Goal: Task Accomplishment & Management: Use online tool/utility

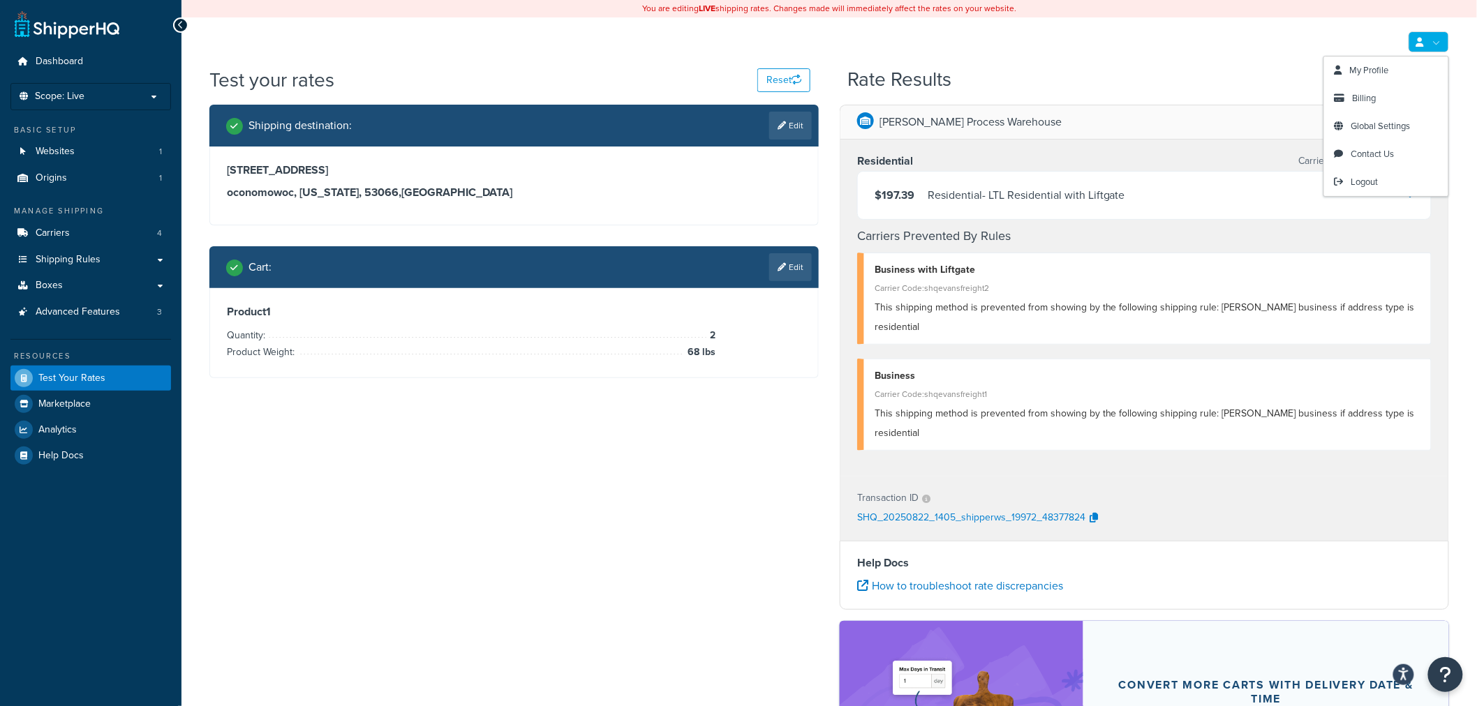
click at [1441, 45] on link at bounding box center [1428, 41] width 40 height 21
click at [1379, 138] on link "Global Settings" at bounding box center [1386, 126] width 124 height 28
click at [1384, 122] on span "Global Settings" at bounding box center [1380, 125] width 59 height 13
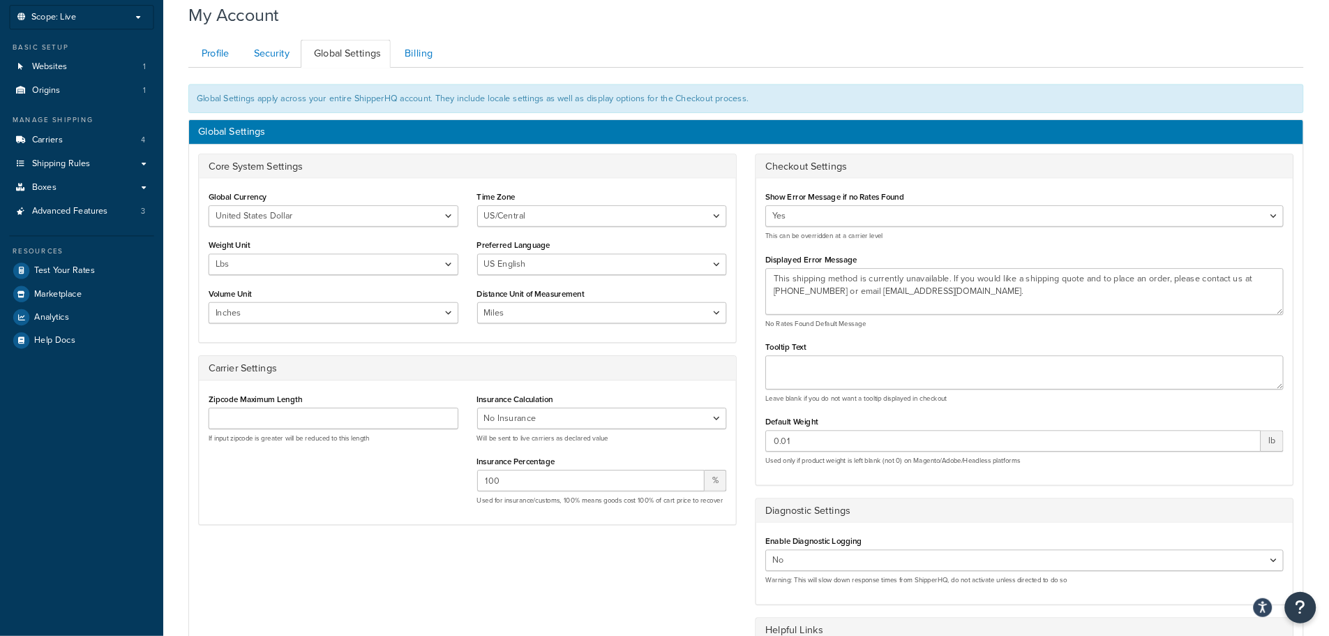
scroll to position [77, 0]
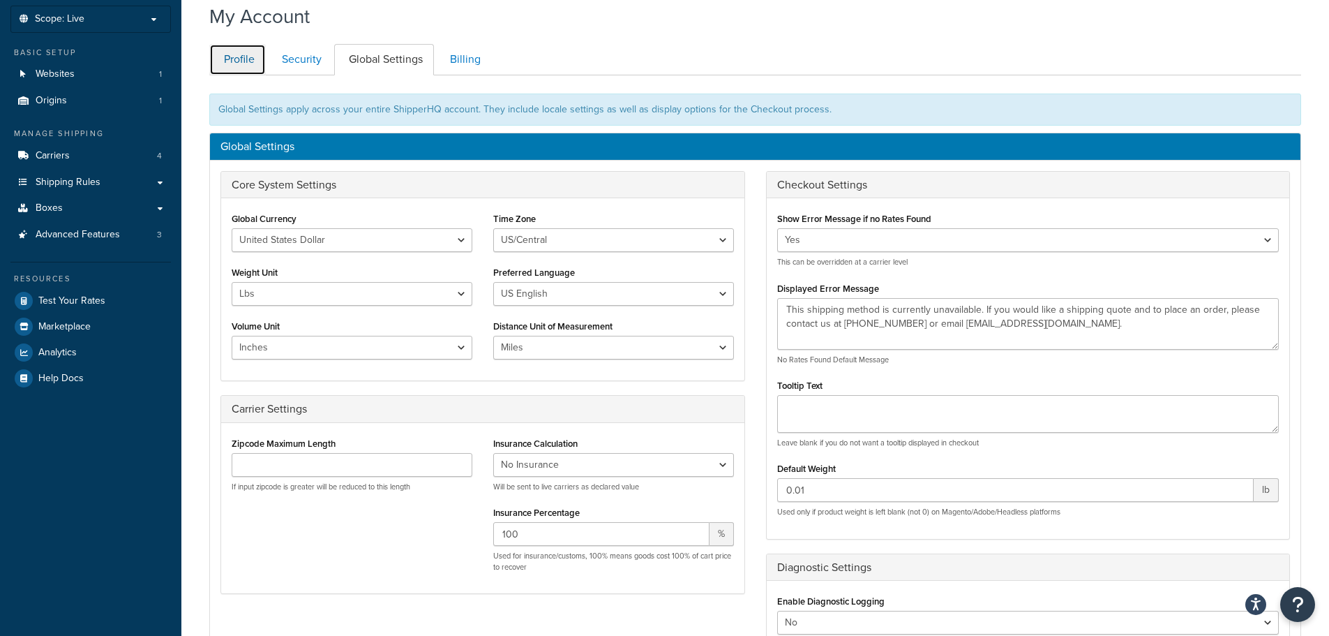
click at [230, 72] on link "Profile" at bounding box center [237, 59] width 57 height 31
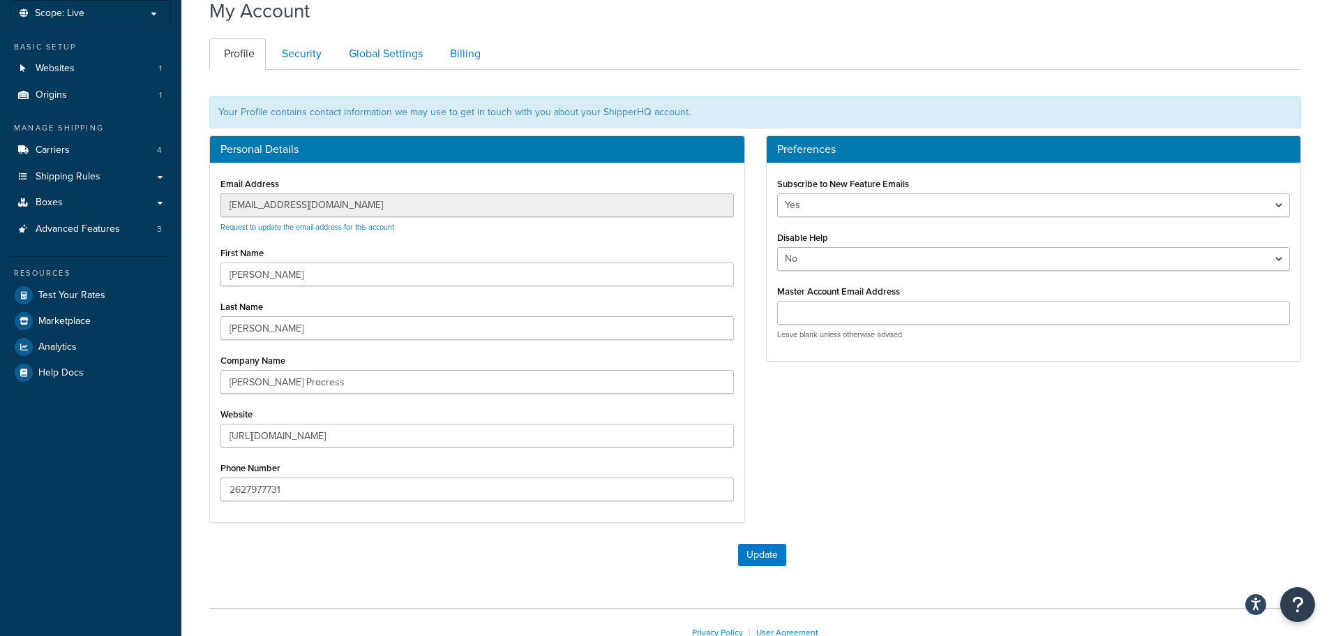
scroll to position [13, 0]
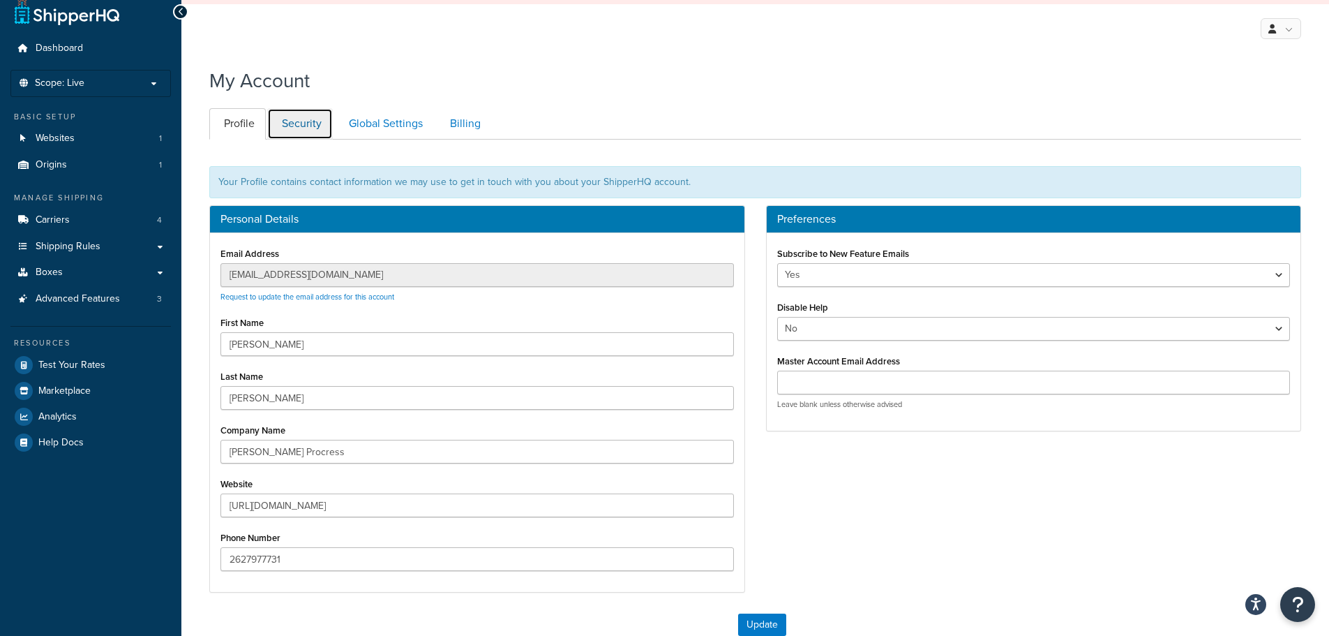
click at [287, 122] on link "Security" at bounding box center [300, 123] width 66 height 31
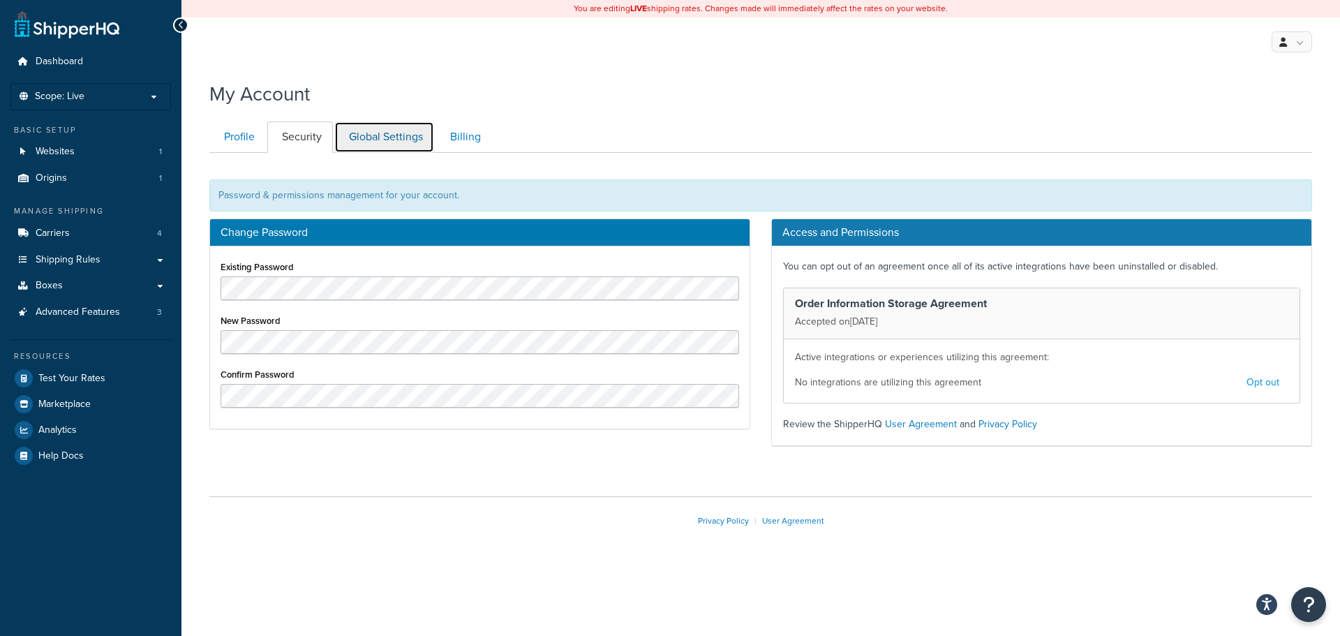
click at [389, 140] on link "Global Settings" at bounding box center [384, 136] width 100 height 31
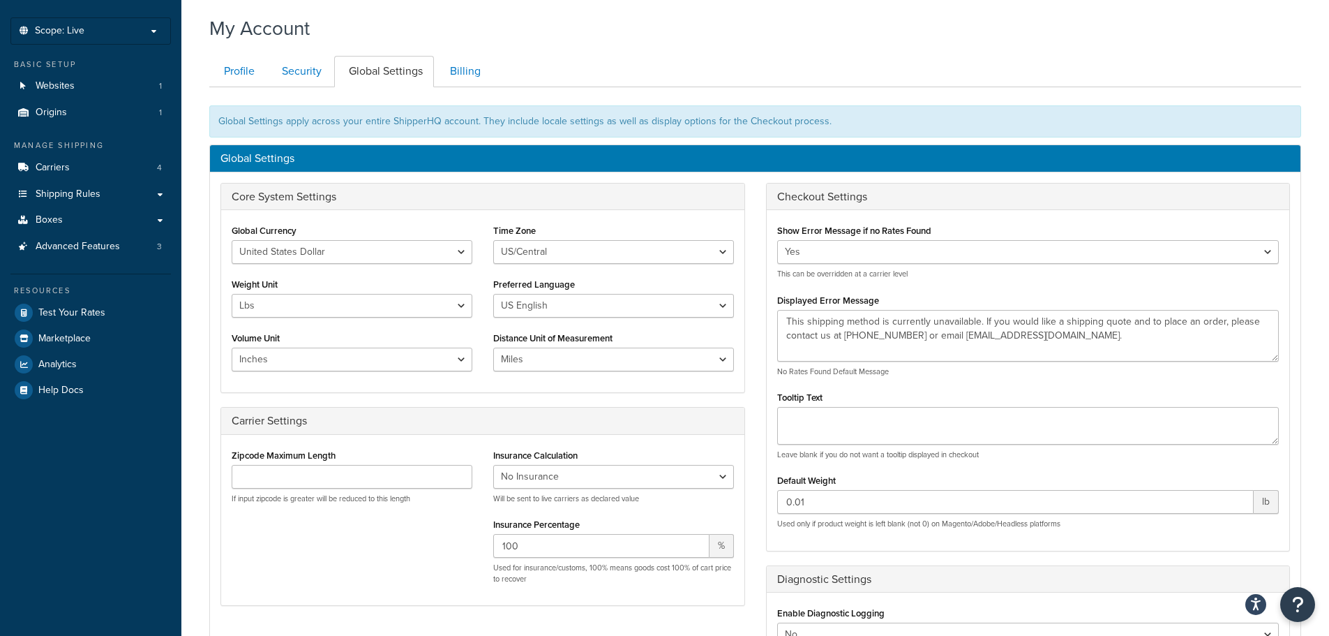
scroll to position [13, 0]
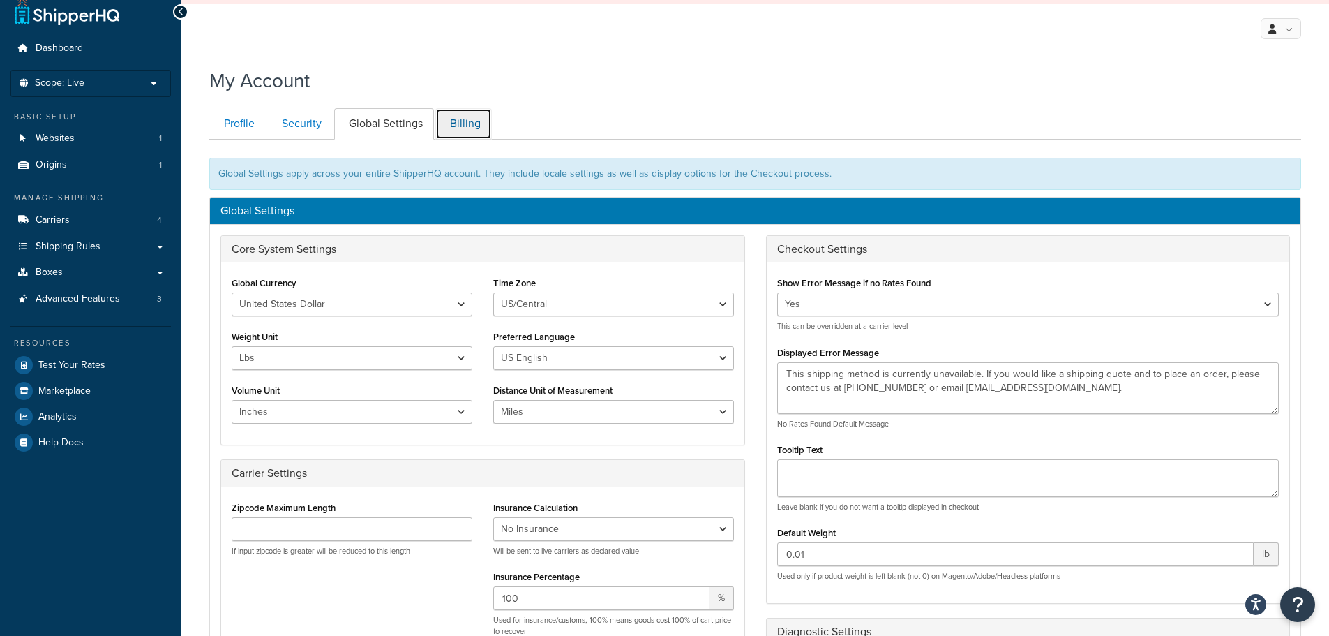
click at [470, 126] on link "Billing" at bounding box center [463, 123] width 57 height 31
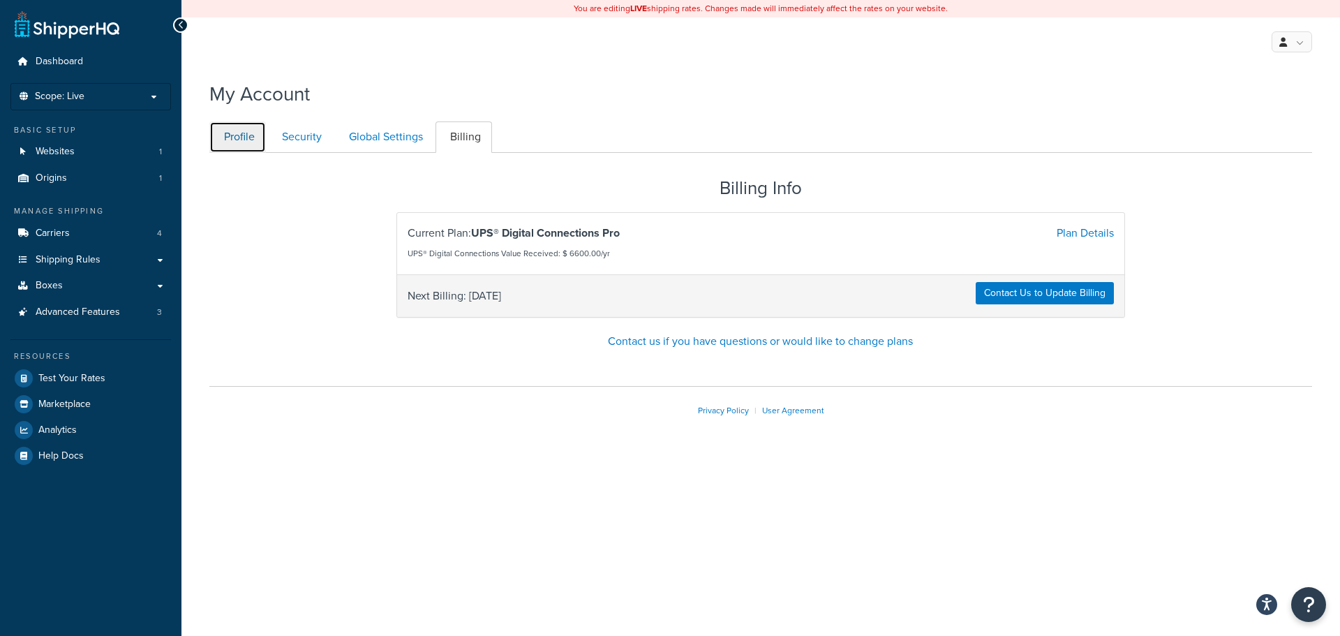
click at [252, 142] on link "Profile" at bounding box center [237, 136] width 57 height 31
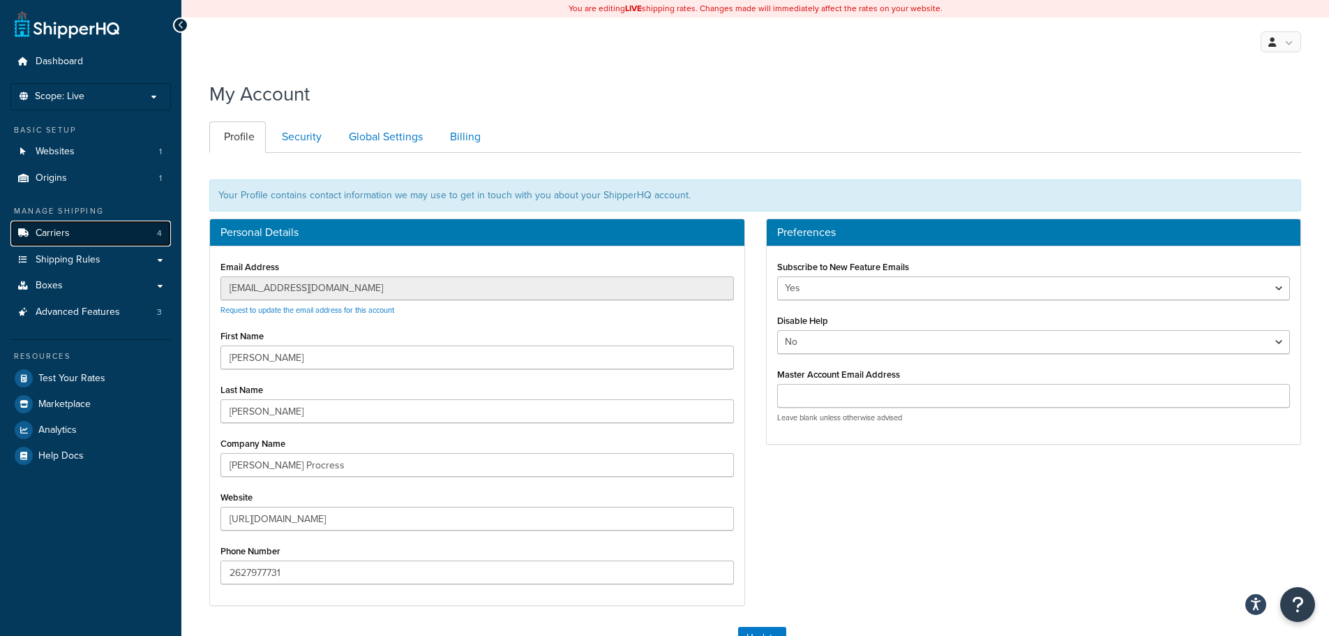
click at [61, 239] on span "Carriers" at bounding box center [53, 233] width 34 height 12
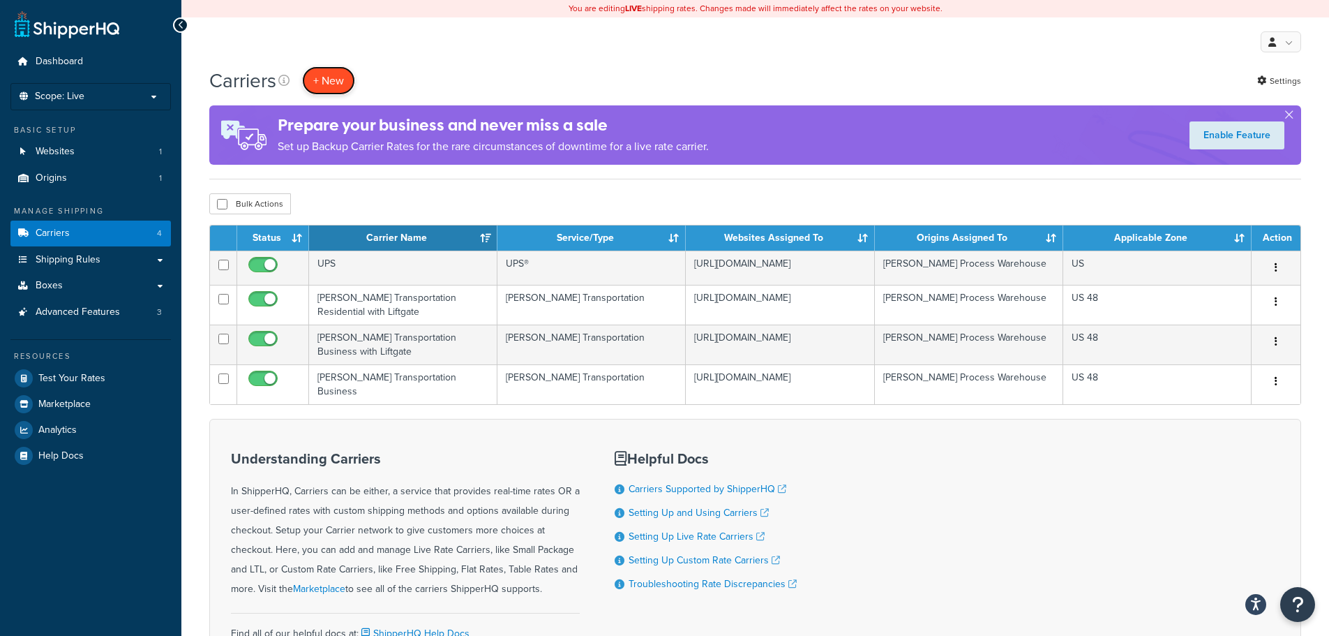
click at [327, 80] on button "+ New" at bounding box center [328, 80] width 53 height 29
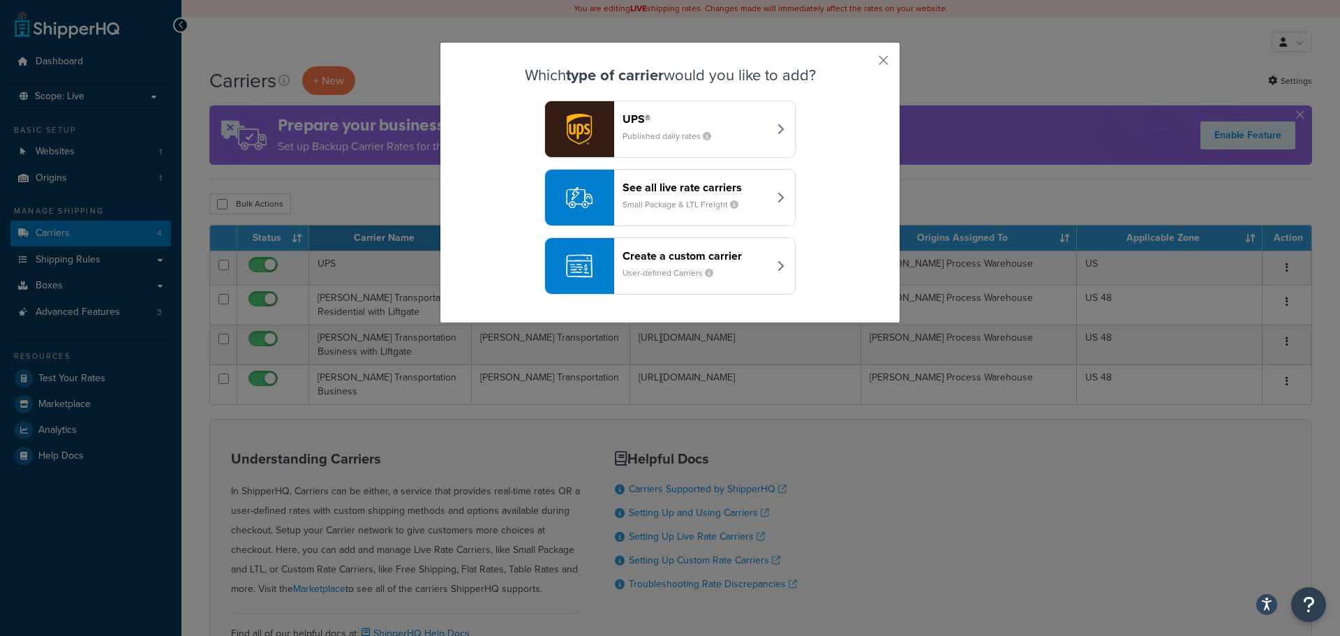
click at [708, 193] on header "See all live rate carriers" at bounding box center [695, 187] width 146 height 13
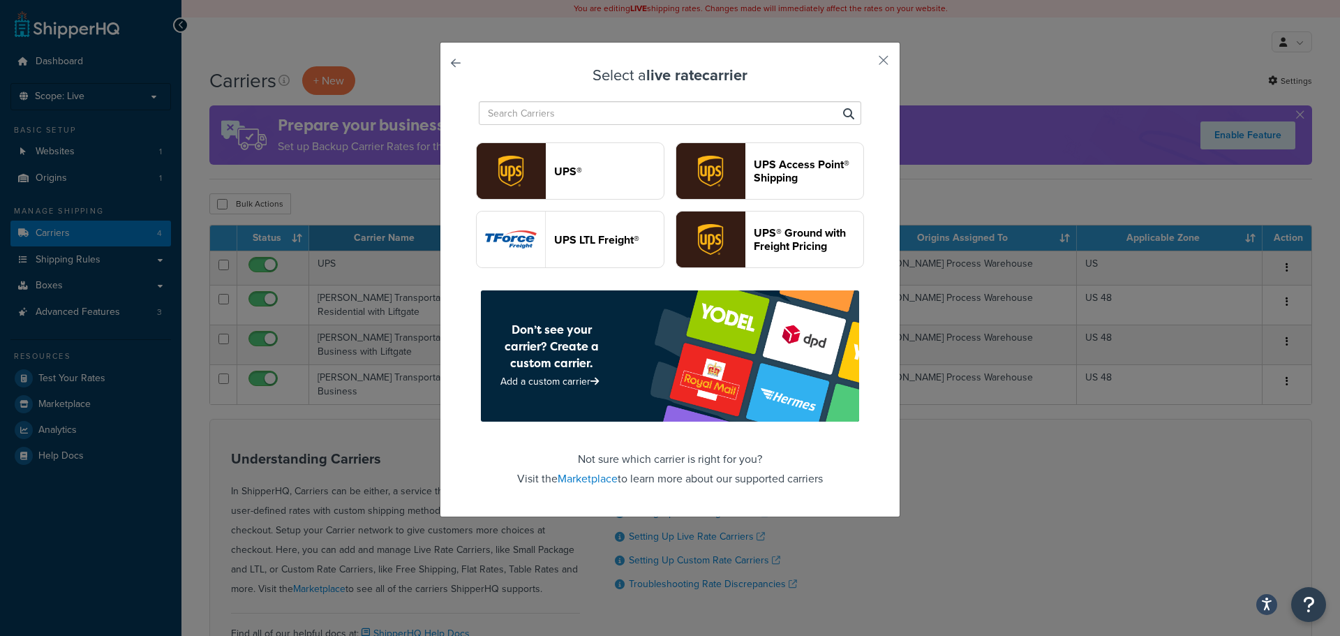
click at [582, 113] on input "text" at bounding box center [670, 113] width 382 height 24
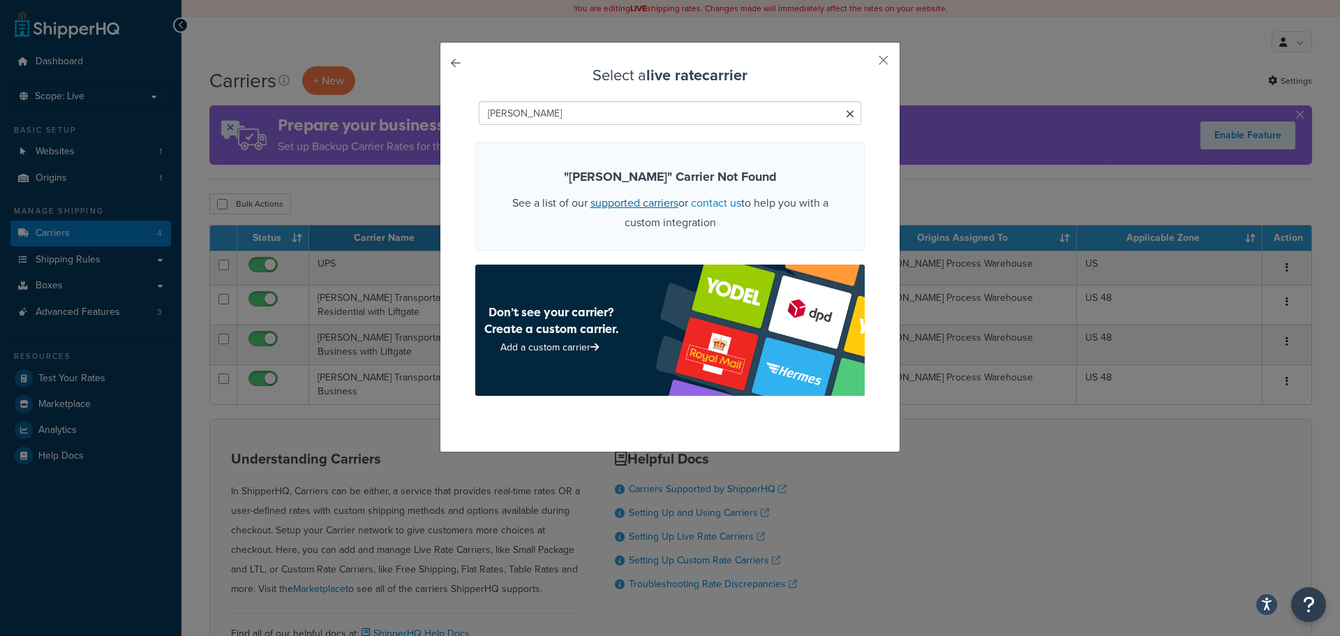
type input "[PERSON_NAME]"
click at [614, 200] on link "supported carriers" at bounding box center [634, 203] width 88 height 16
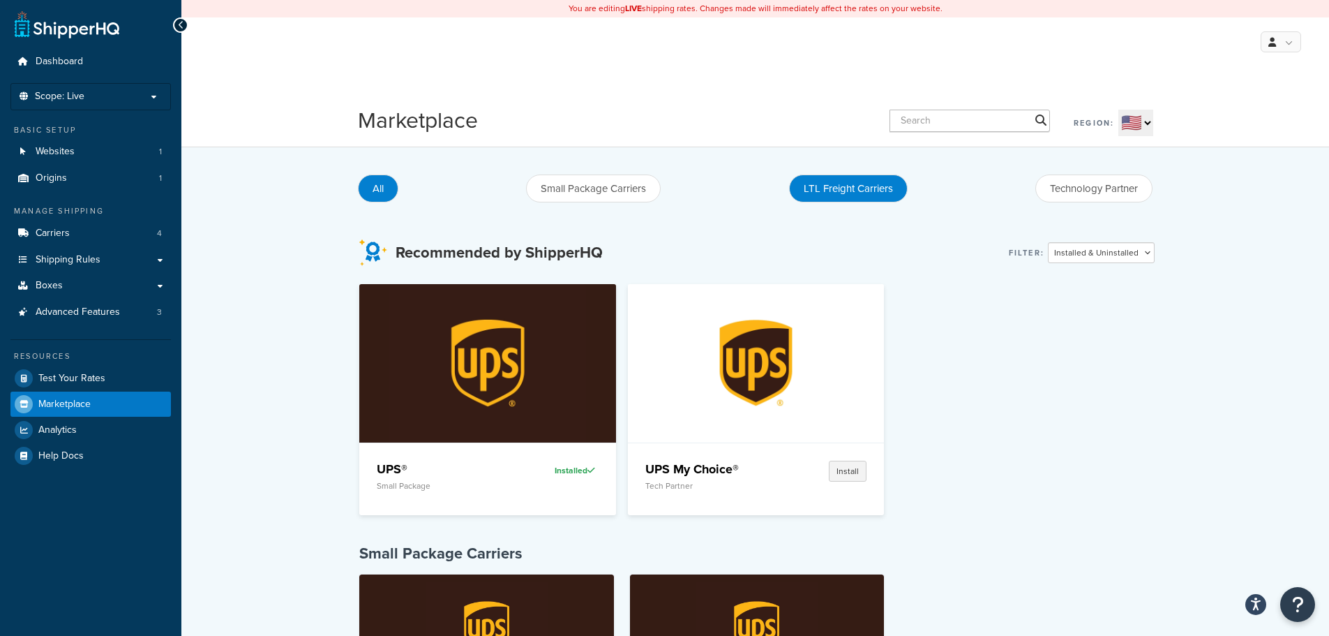
click at [827, 189] on button "LTL Freight Carriers" at bounding box center [848, 188] width 119 height 28
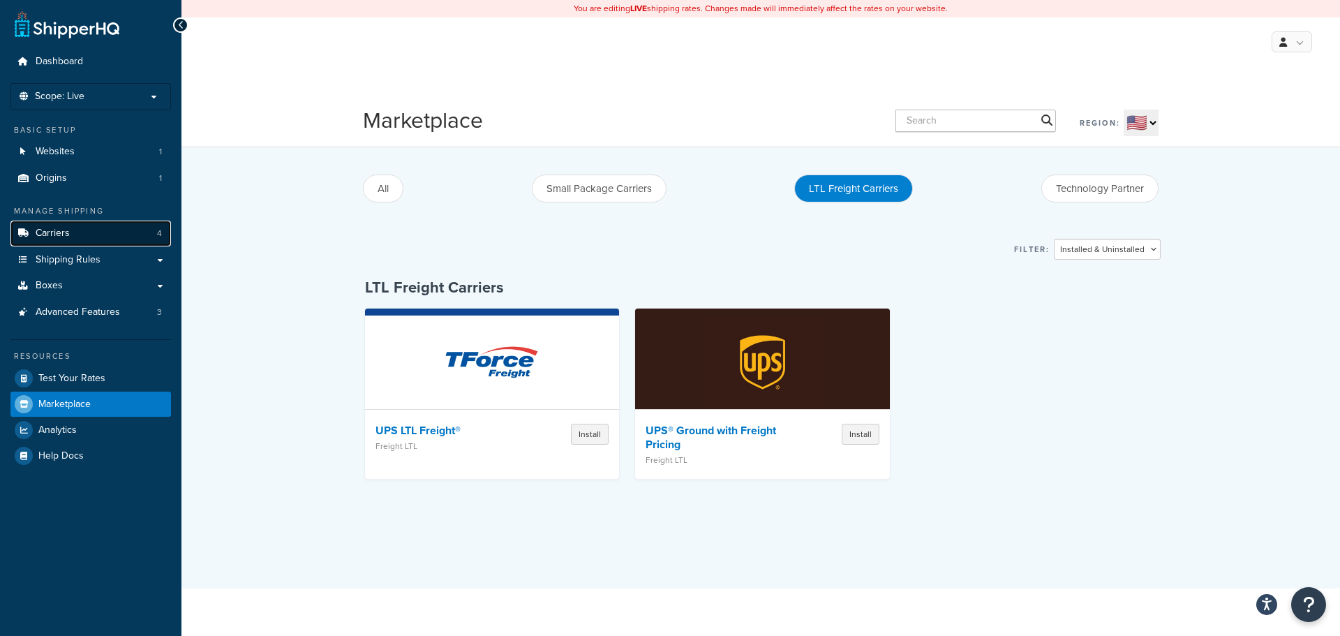
click at [60, 223] on link "Carriers 4" at bounding box center [90, 234] width 161 height 26
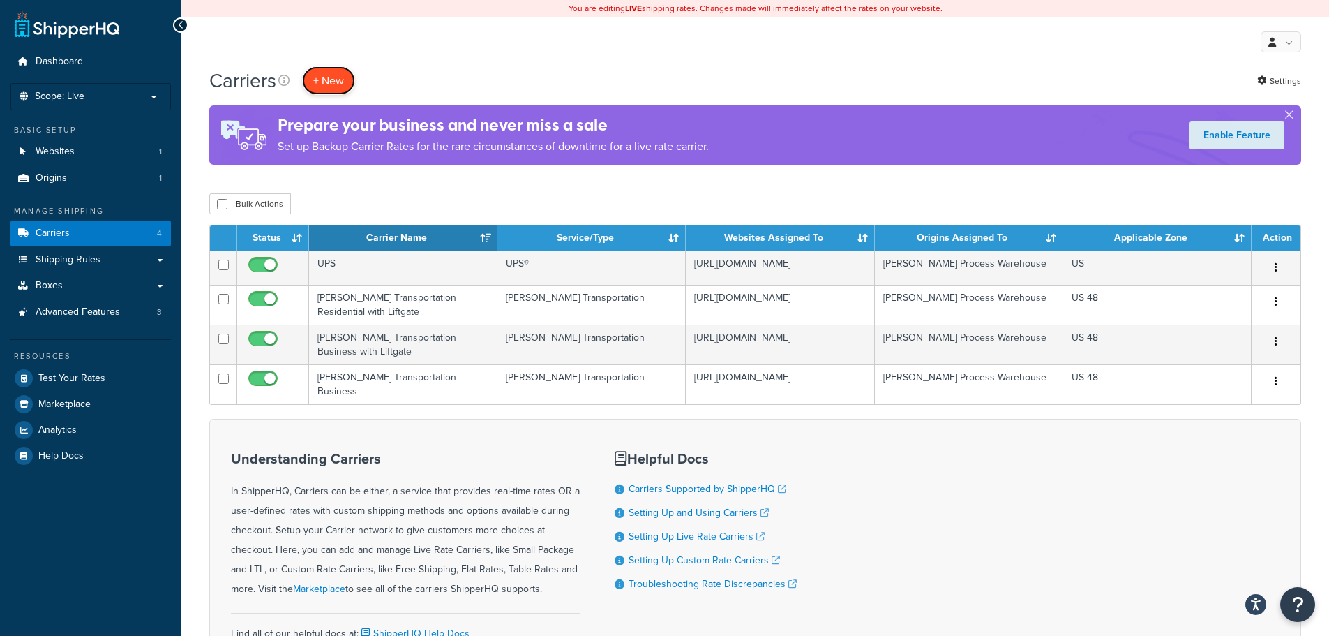
click at [328, 77] on button "+ New" at bounding box center [328, 80] width 53 height 29
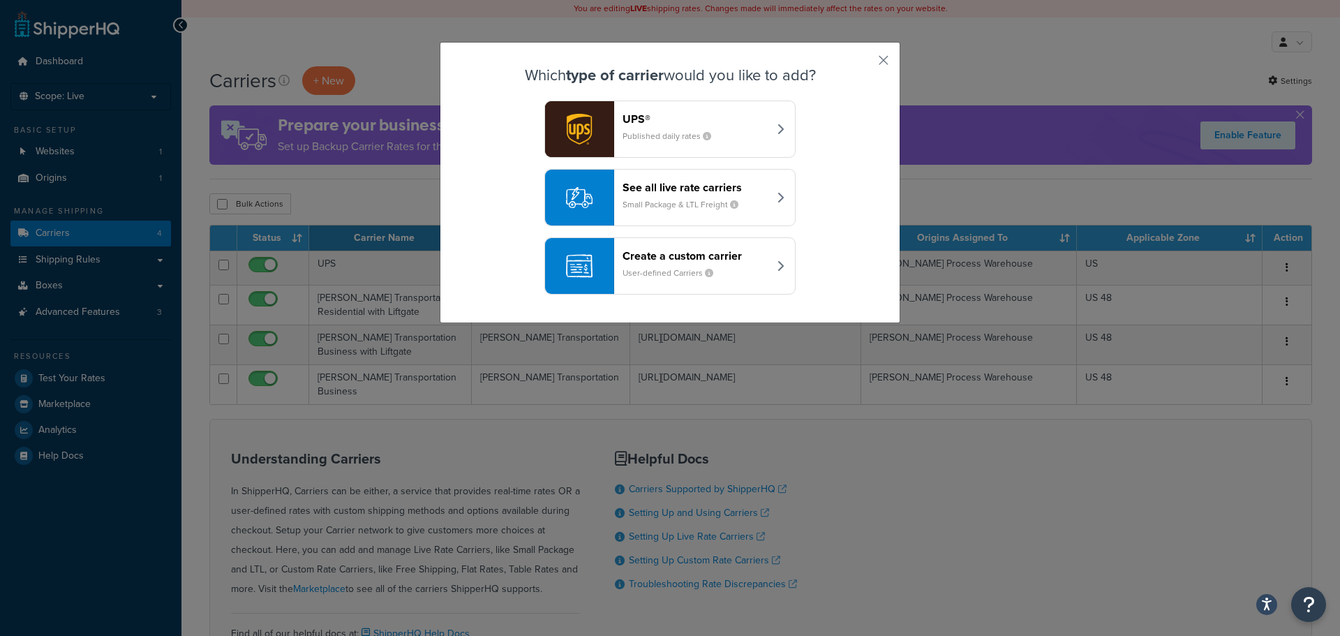
click at [676, 198] on small "Small Package & LTL Freight" at bounding box center [685, 204] width 127 height 13
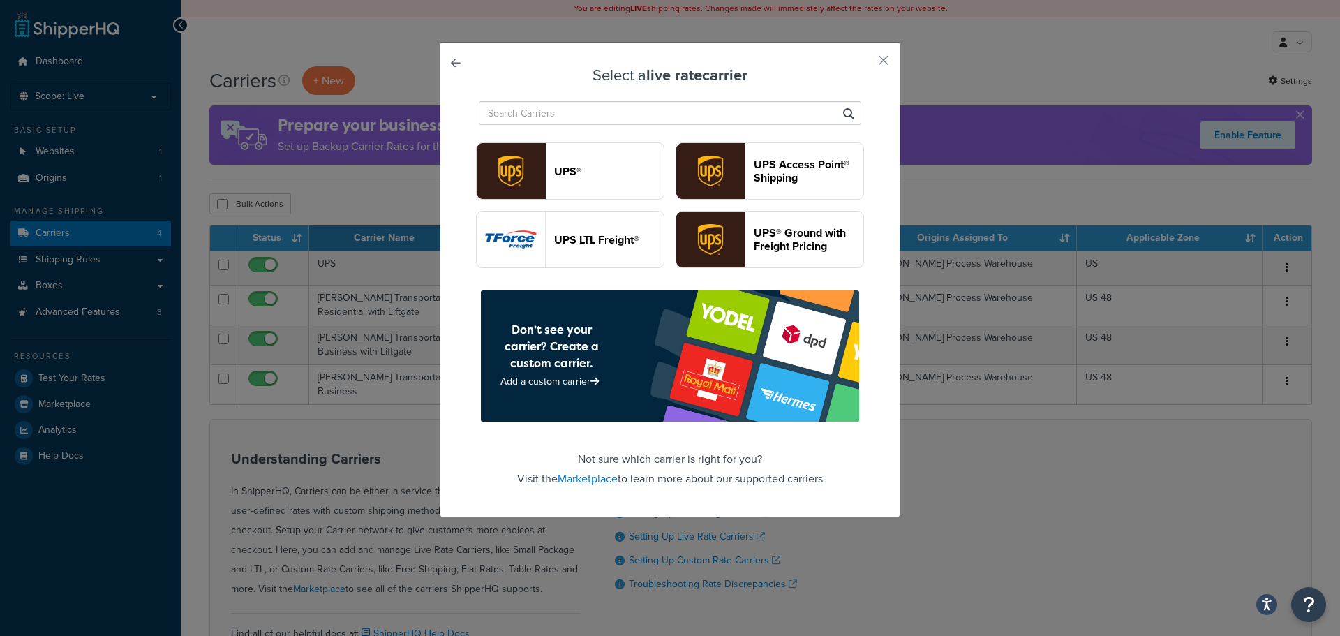
click at [590, 110] on input "text" at bounding box center [670, 113] width 382 height 24
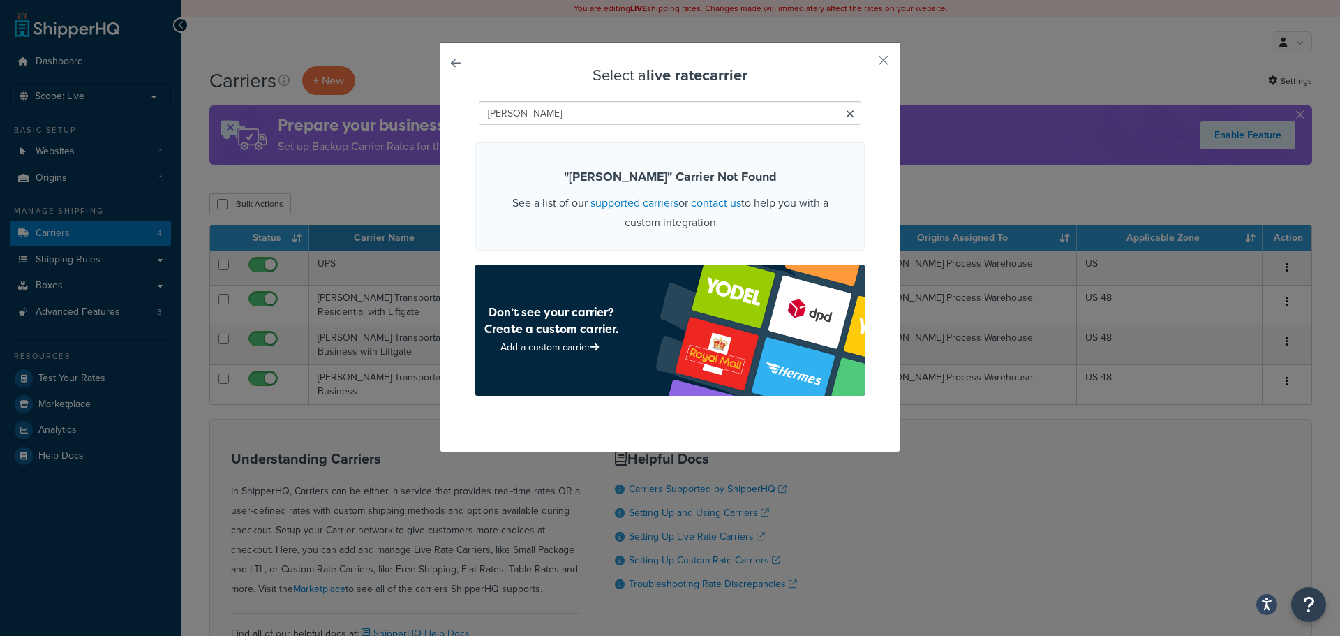
type input "[PERSON_NAME]"
click at [865, 64] on button "button" at bounding box center [862, 65] width 3 height 3
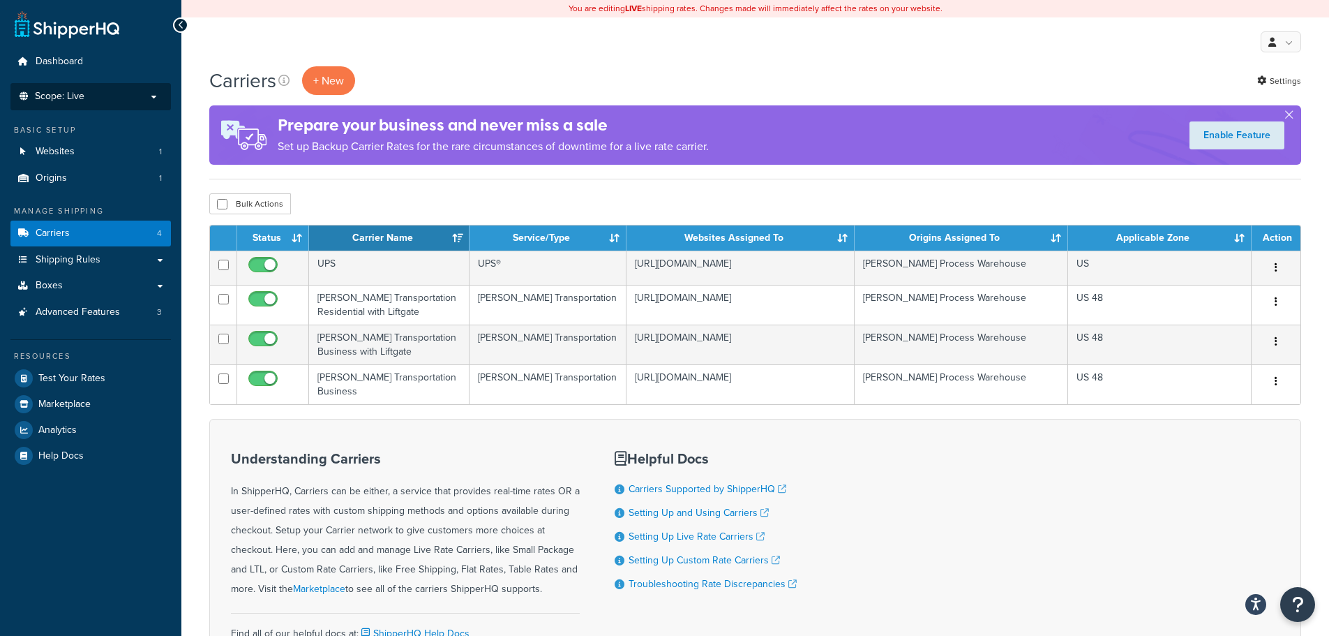
click at [151, 91] on p "Scope: Live" at bounding box center [91, 97] width 148 height 12
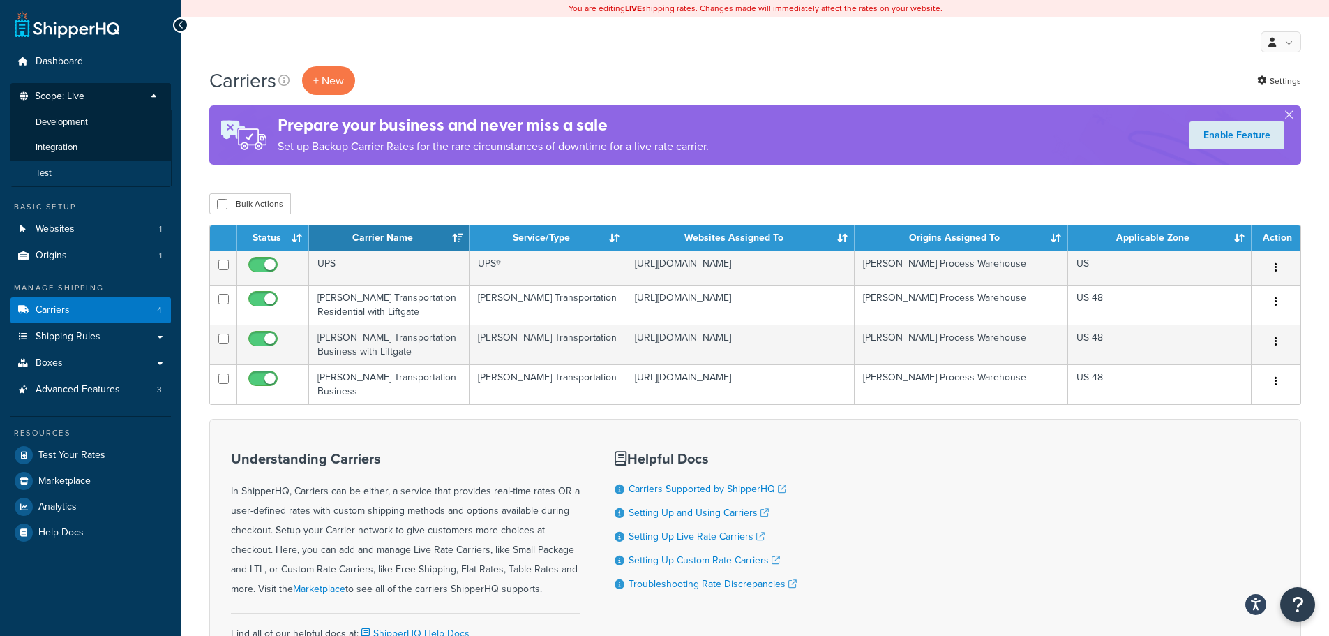
click at [70, 165] on li "Test" at bounding box center [91, 174] width 162 height 26
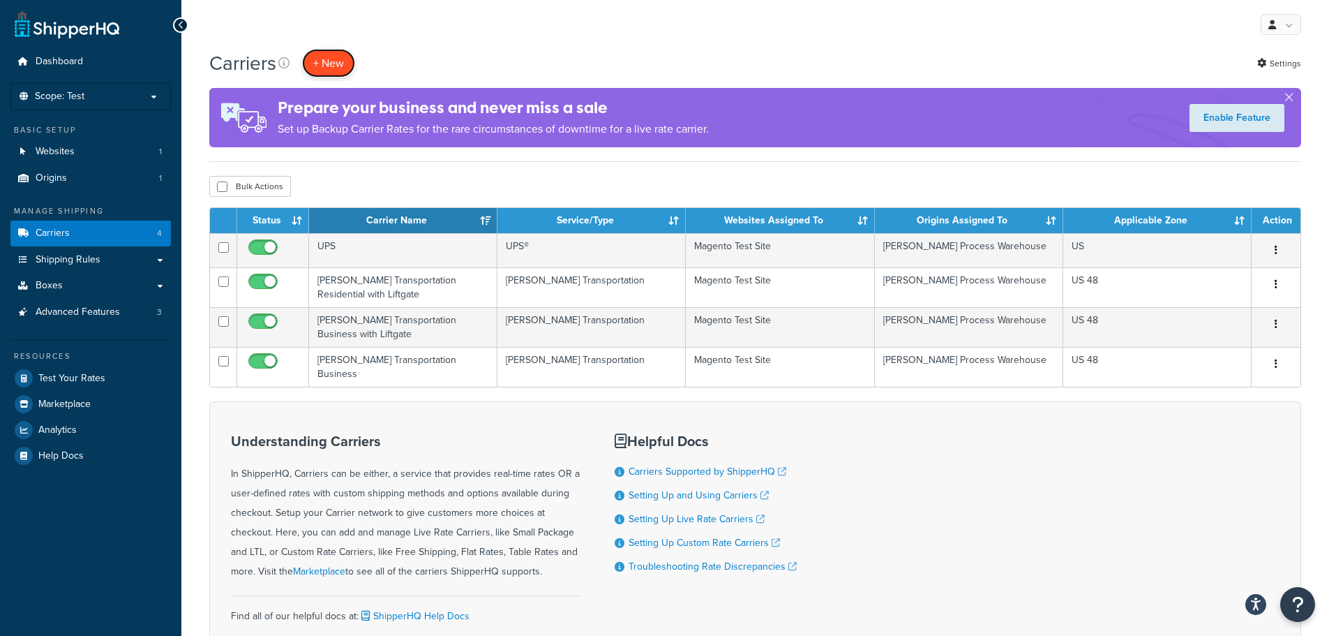
click at [333, 59] on button "+ New" at bounding box center [328, 63] width 53 height 29
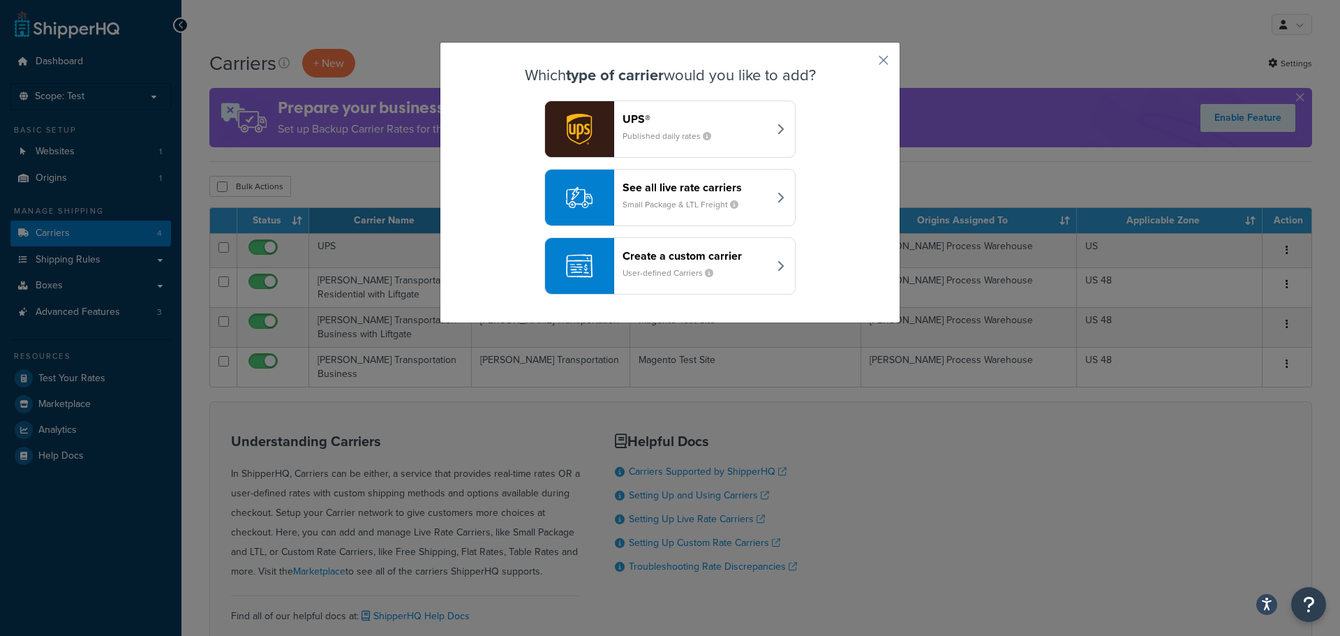
click at [704, 203] on small "Small Package & LTL Freight" at bounding box center [685, 204] width 127 height 13
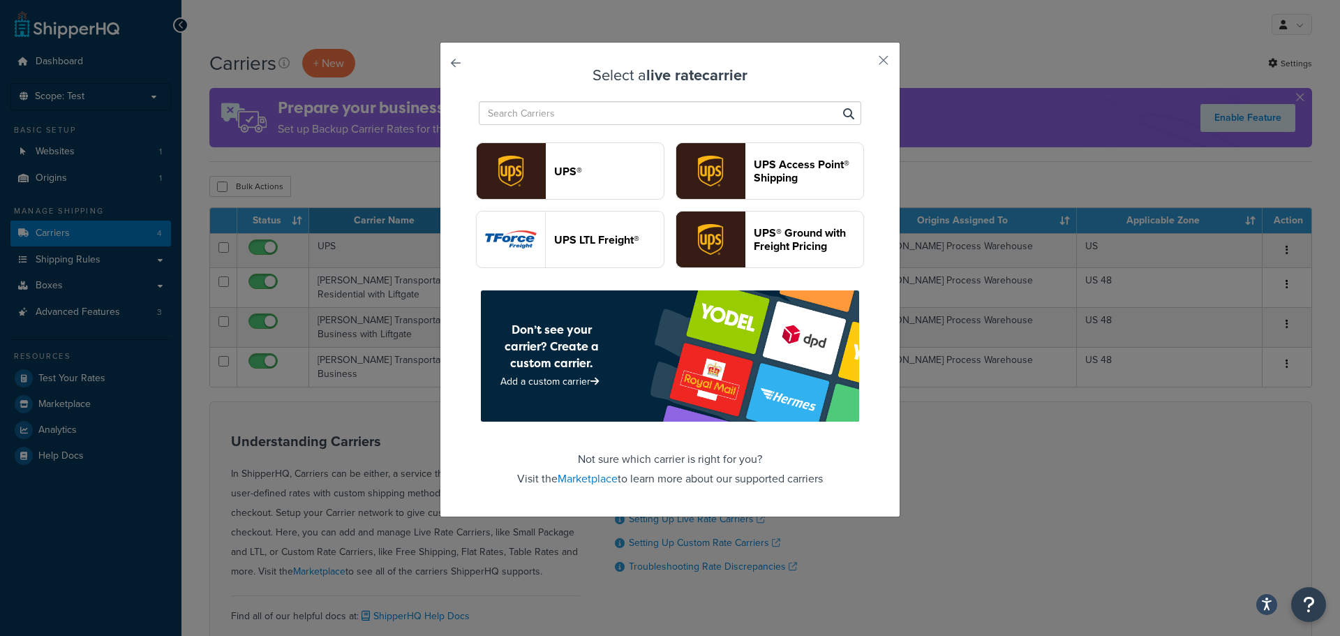
click at [574, 112] on input "text" at bounding box center [670, 113] width 382 height 24
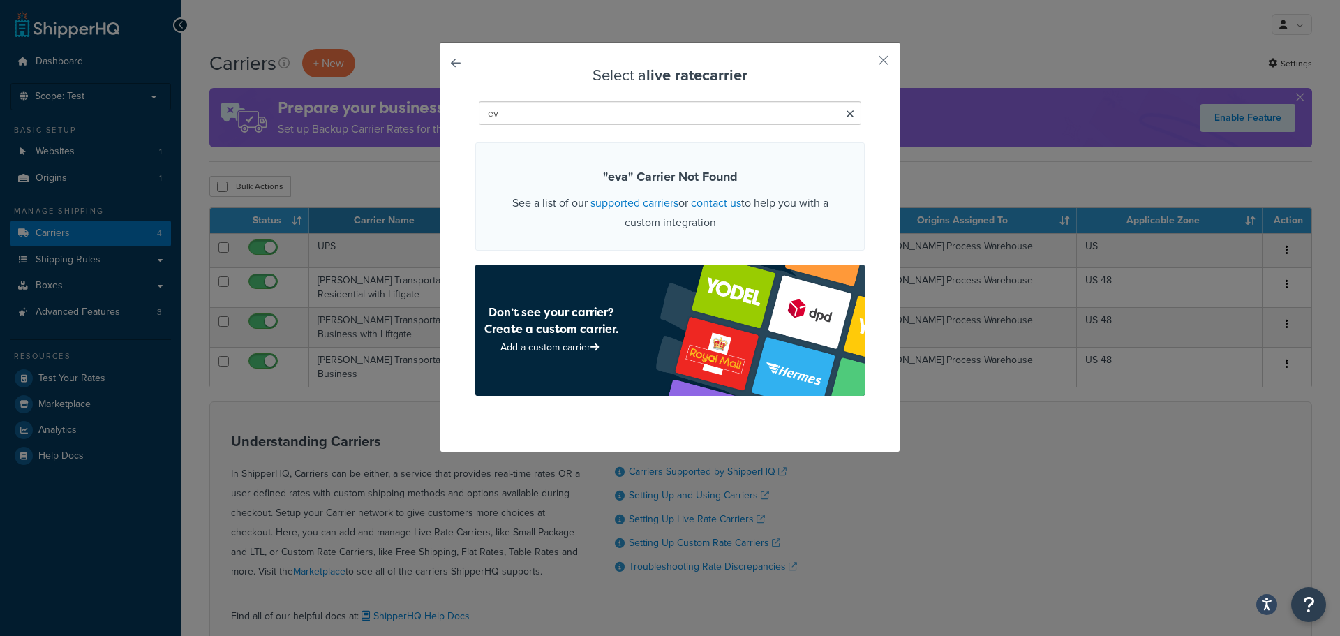
type input "e"
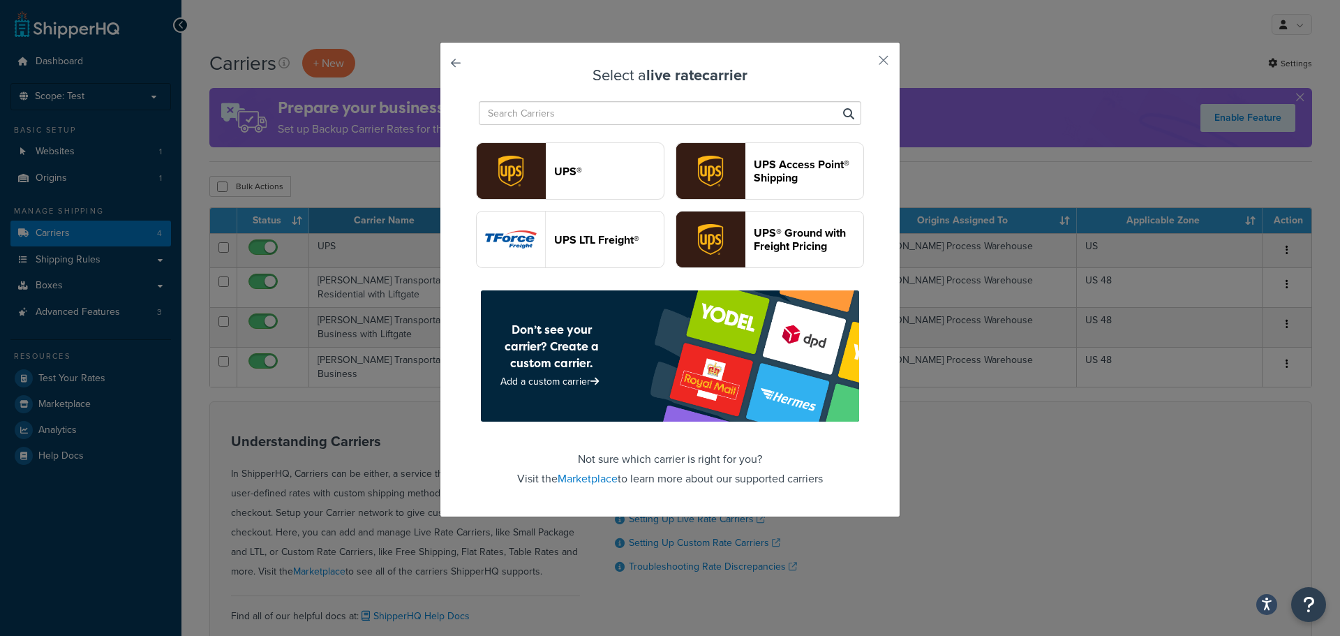
click at [475, 67] on link at bounding box center [475, 67] width 0 height 0
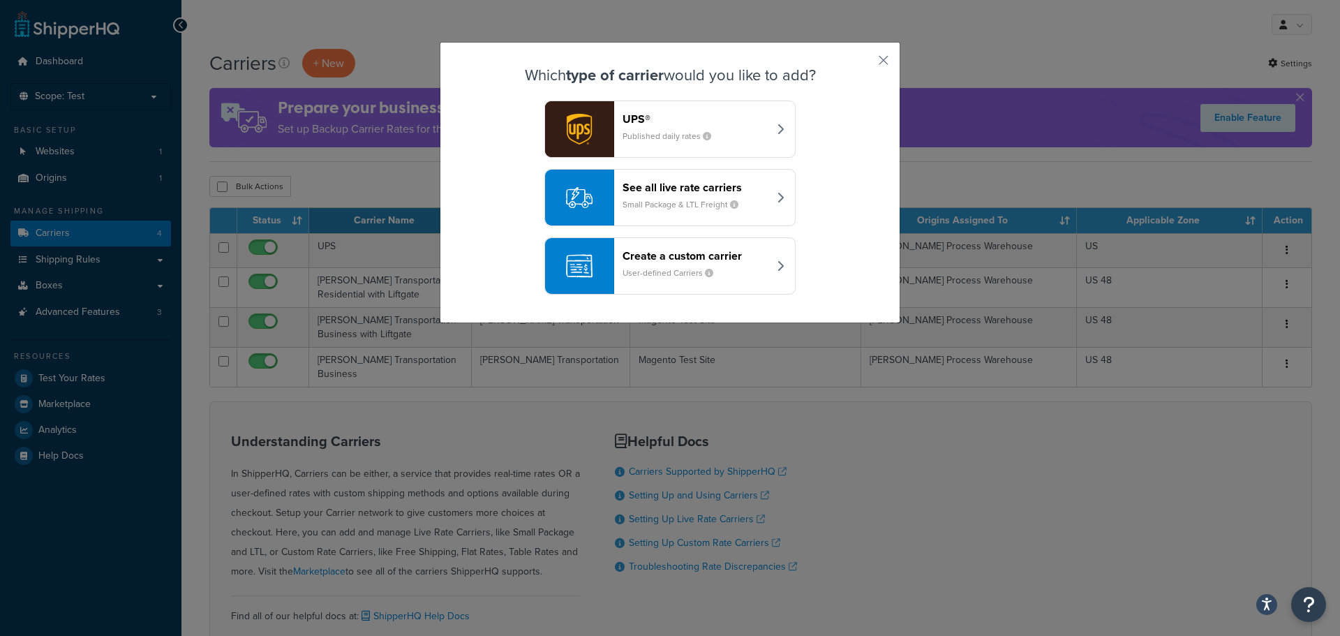
click at [688, 275] on small "User-defined Carriers" at bounding box center [673, 273] width 102 height 13
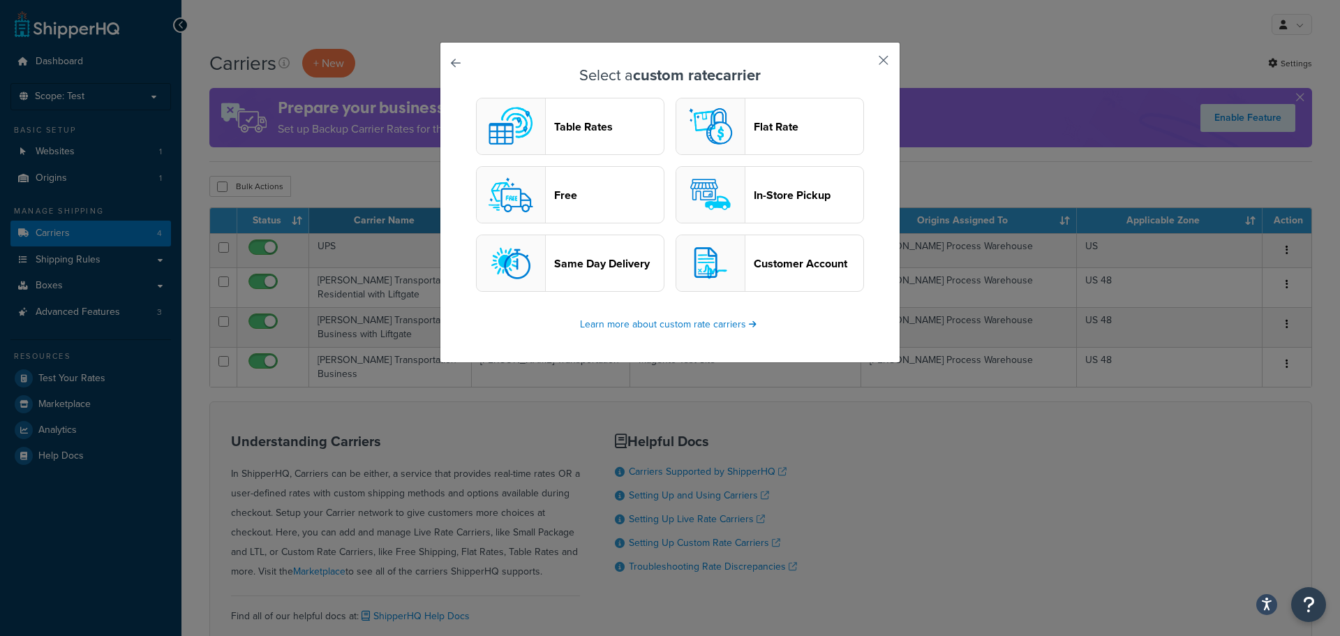
click at [865, 64] on button "button" at bounding box center [862, 65] width 3 height 3
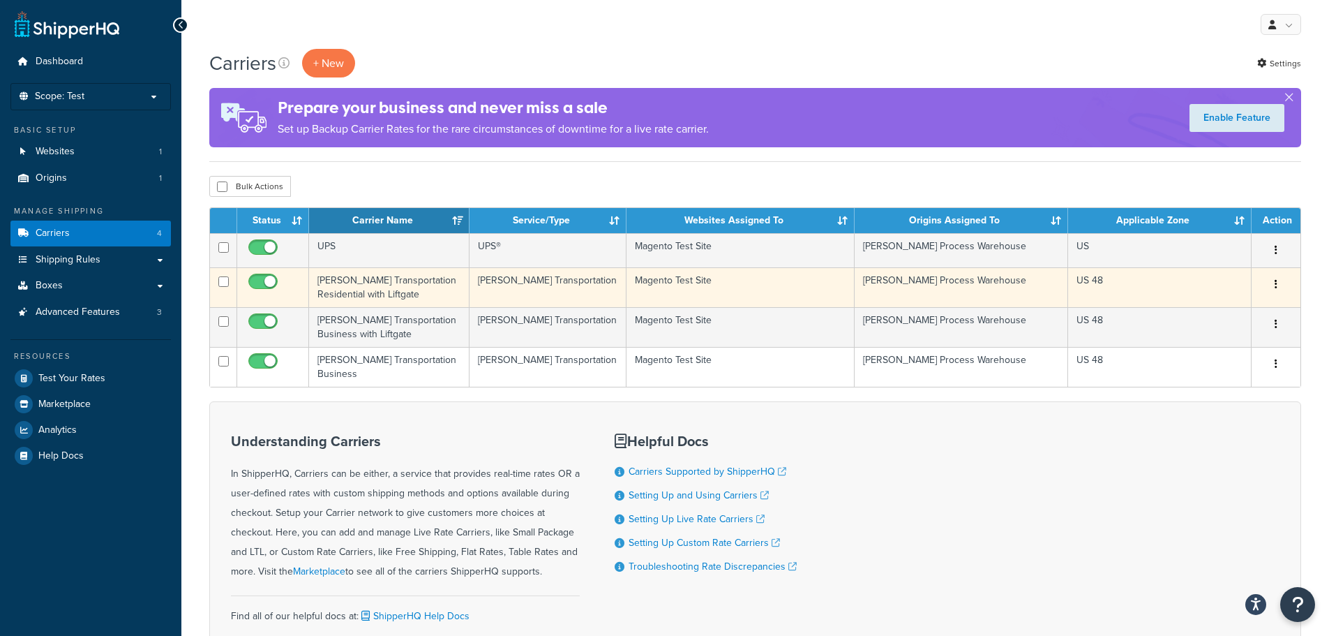
click at [429, 286] on td "[PERSON_NAME] Transportation Residential with Liftgate" at bounding box center [389, 287] width 161 height 40
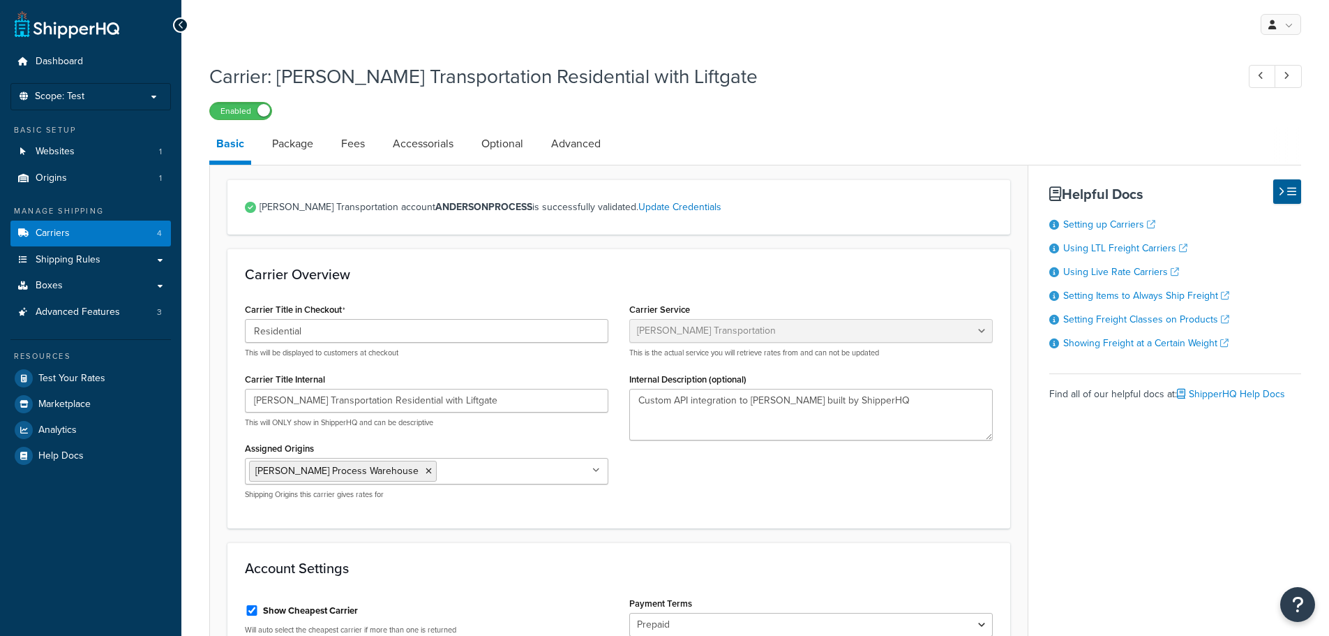
select select "evansFreight"
select select "PLT"
click at [601, 330] on div "Carrier Title in Checkout Residential This will be displayed to customers at ch…" at bounding box center [618, 404] width 769 height 211
click at [55, 377] on span "Test Your Rates" at bounding box center [71, 379] width 67 height 12
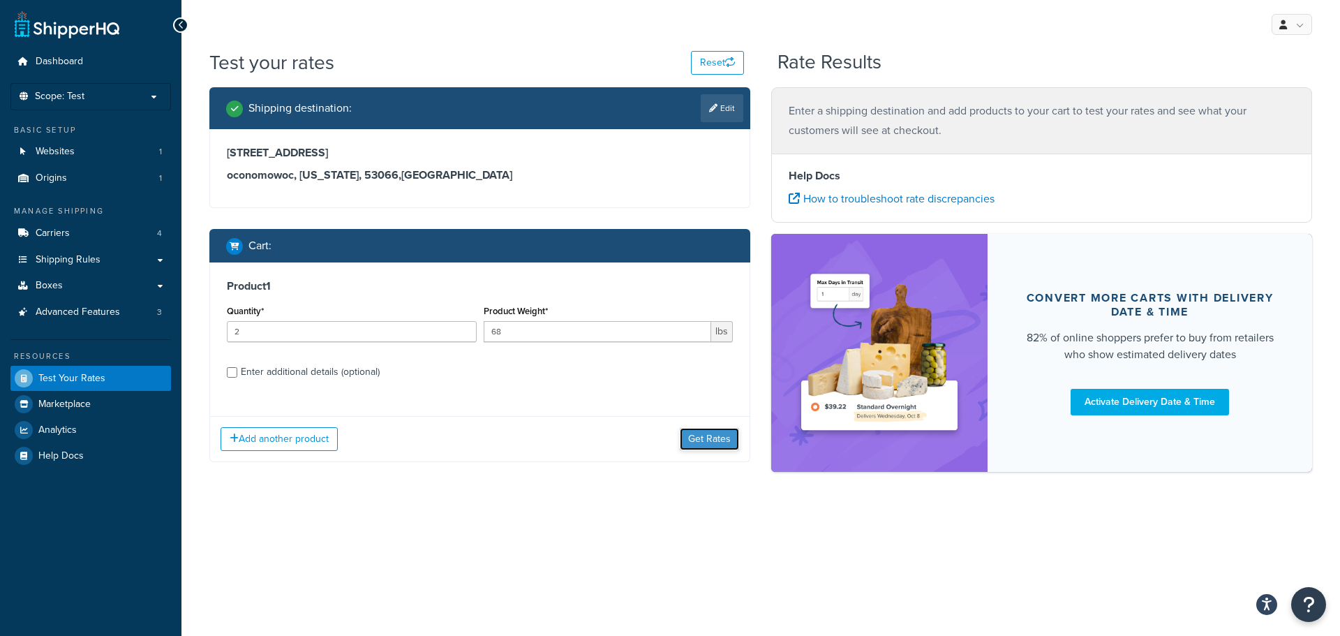
click at [700, 442] on button "Get Rates" at bounding box center [709, 439] width 59 height 22
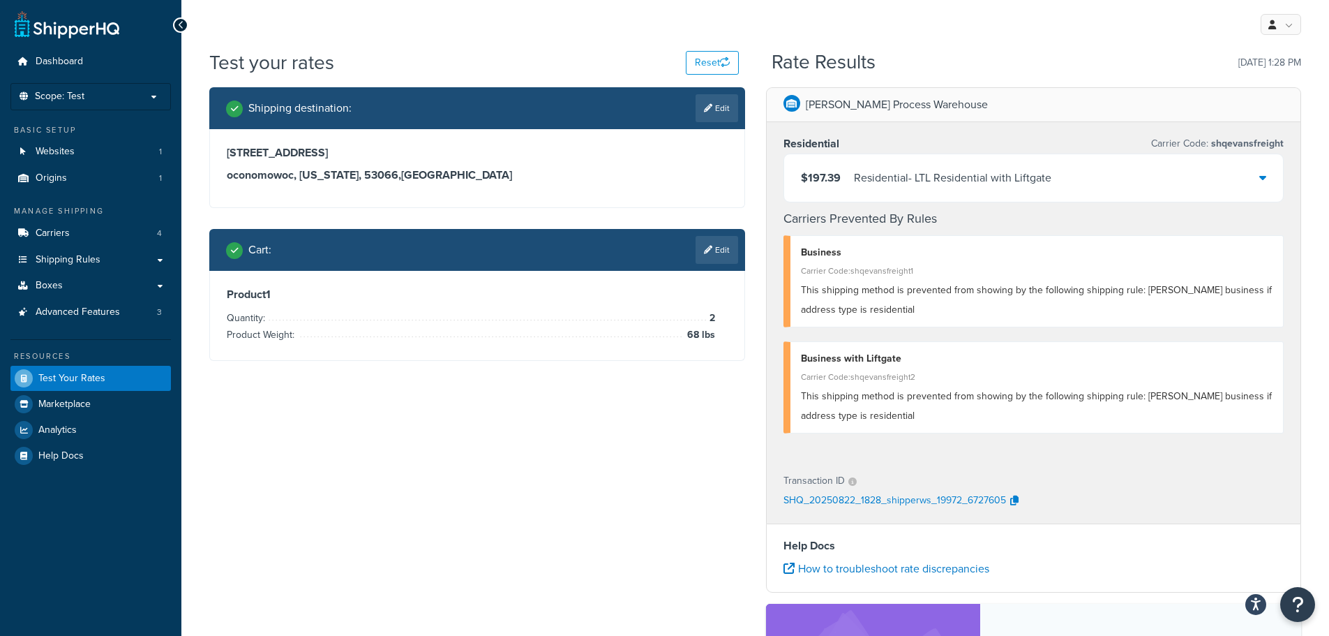
click at [709, 247] on icon at bounding box center [708, 250] width 8 height 8
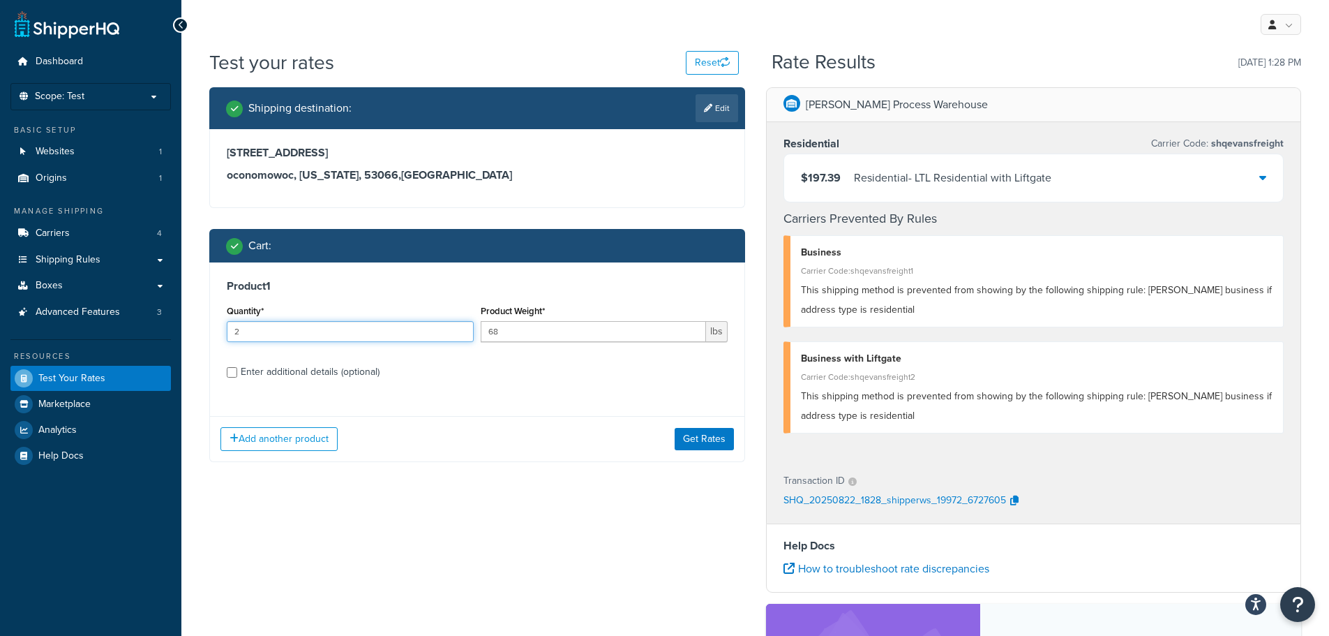
drag, startPoint x: 235, startPoint y: 325, endPoint x: 144, endPoint y: 330, distance: 90.9
click at [144, 330] on div "Dashboard Scope: Test Basic Setup Websites 1 Origins 1 Manage Shipping Carriers…" at bounding box center [664, 461] width 1329 height 923
drag, startPoint x: 253, startPoint y: 329, endPoint x: 208, endPoint y: 329, distance: 45.4
click at [208, 329] on div "Shipping destination : Edit [STREET_ADDRESS][US_STATE] Cart : Product 1 Quantit…" at bounding box center [477, 285] width 557 height 396
type input "1"
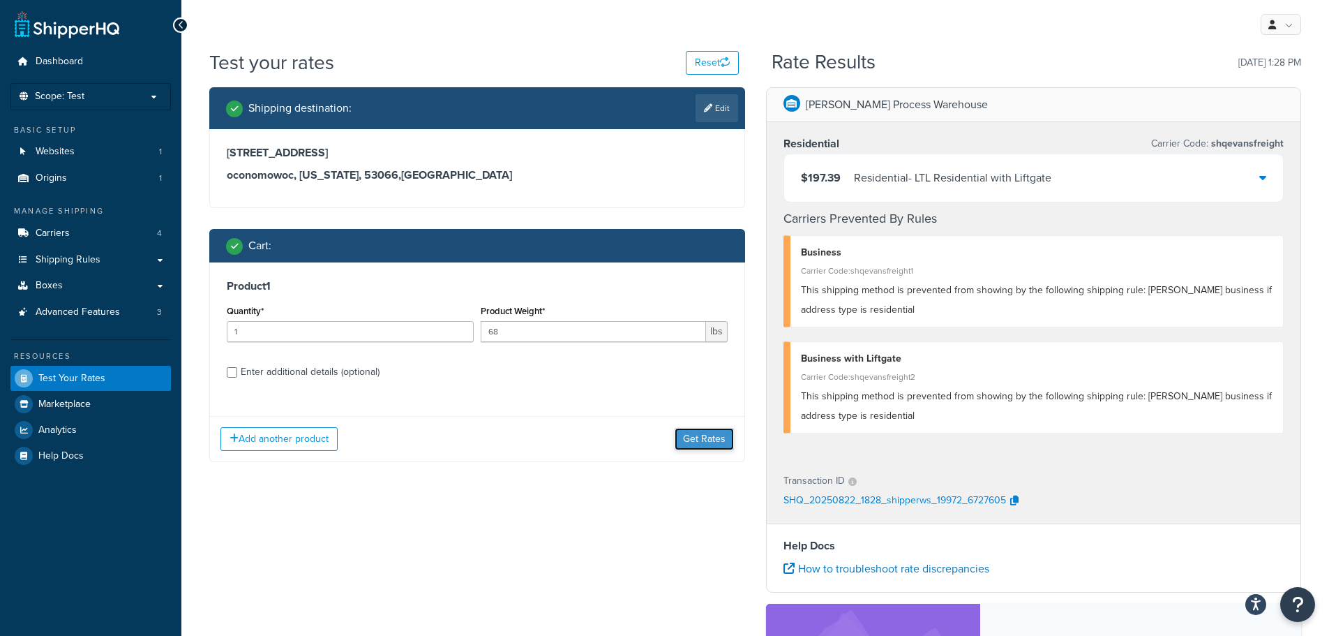
click at [704, 432] on button "Get Rates" at bounding box center [704, 439] width 59 height 22
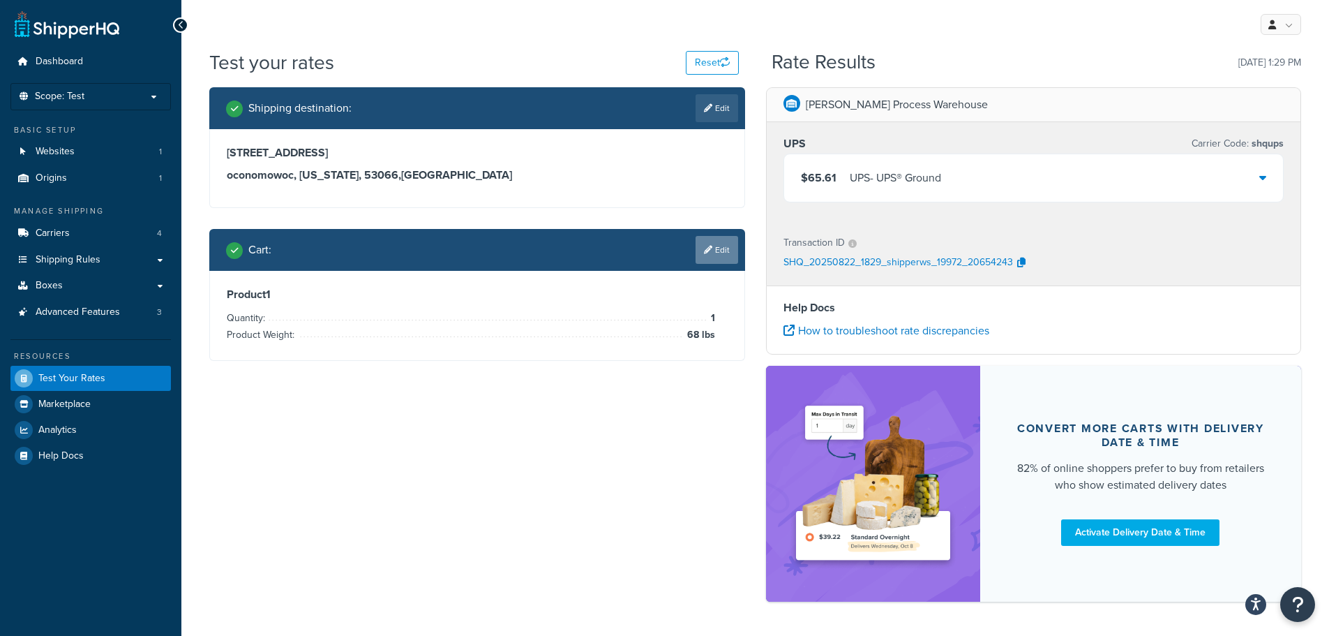
click at [717, 247] on link "Edit" at bounding box center [717, 250] width 43 height 28
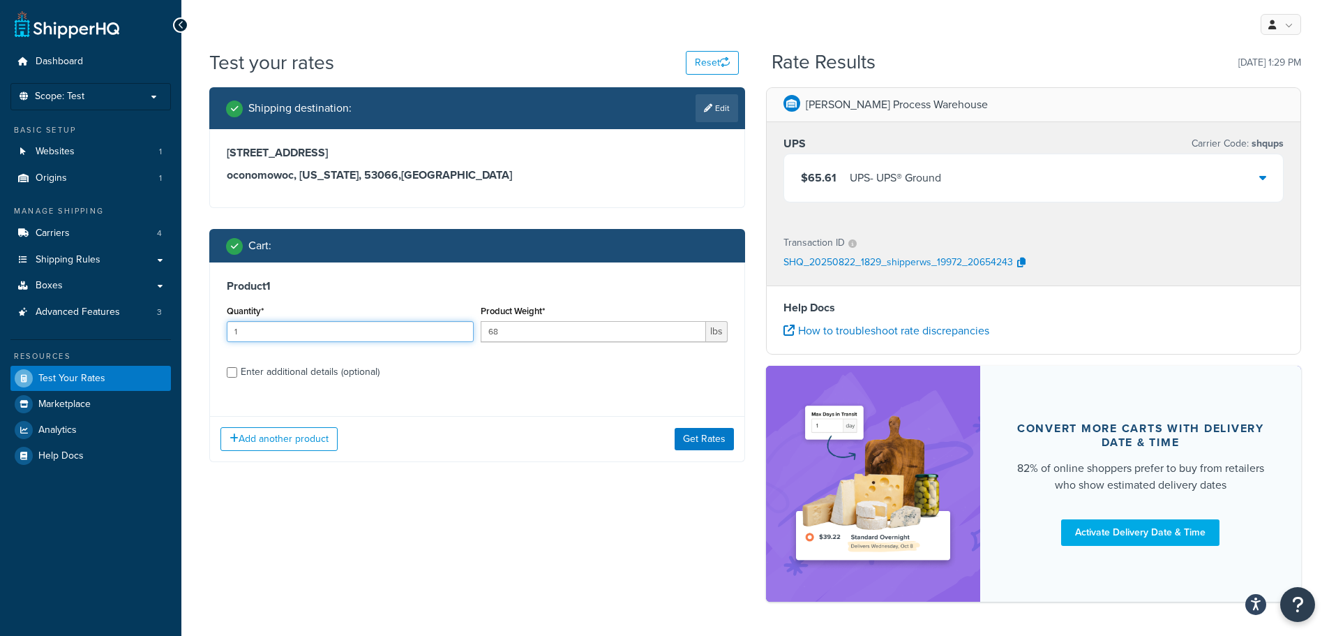
drag, startPoint x: 237, startPoint y: 341, endPoint x: 196, endPoint y: 355, distance: 42.8
click at [197, 349] on div "Test your rates Reset Rate Results [DATE] 1:29 PM Shipping destination : Edit […" at bounding box center [755, 350] width 1148 height 602
type input "2"
click at [709, 443] on button "Get Rates" at bounding box center [704, 439] width 59 height 22
